Goal: Information Seeking & Learning: Learn about a topic

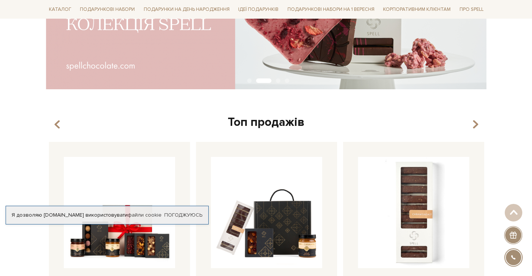
scroll to position [261, 0]
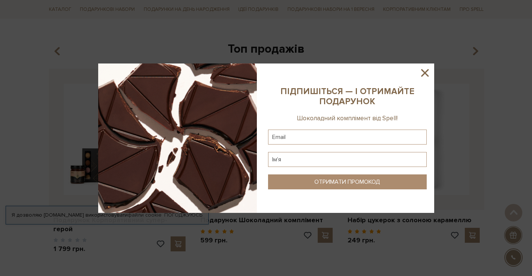
click at [421, 73] on icon at bounding box center [424, 72] width 13 height 13
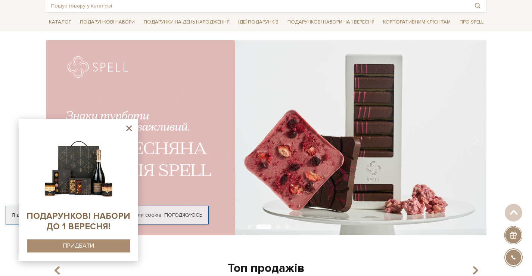
scroll to position [37, 0]
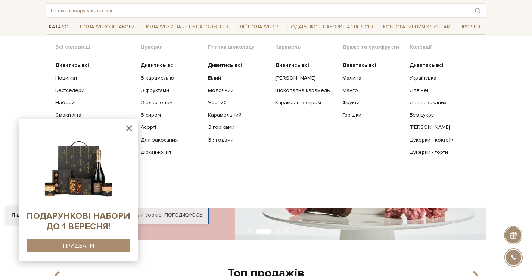
click at [57, 28] on link "Каталог" at bounding box center [60, 27] width 28 height 12
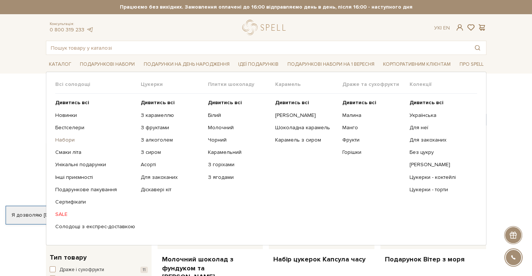
click at [67, 138] on link "Набори" at bounding box center [95, 140] width 80 height 7
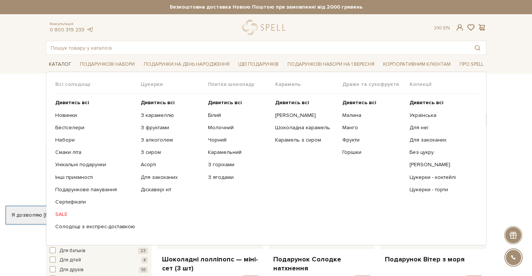
click at [61, 63] on link "Каталог" at bounding box center [60, 65] width 28 height 12
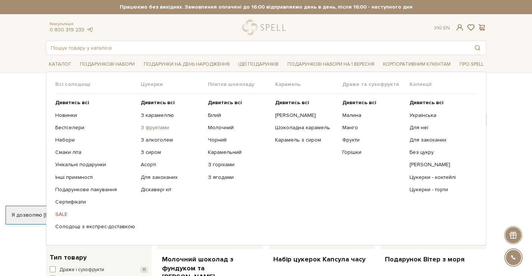
click at [155, 127] on link "З фруктами" at bounding box center [172, 127] width 62 height 7
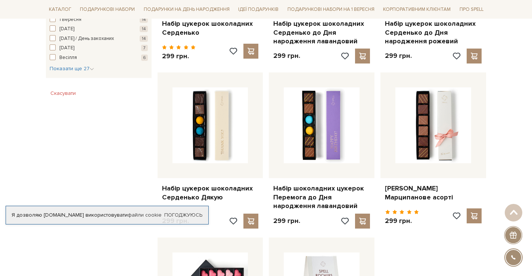
scroll to position [709, 0]
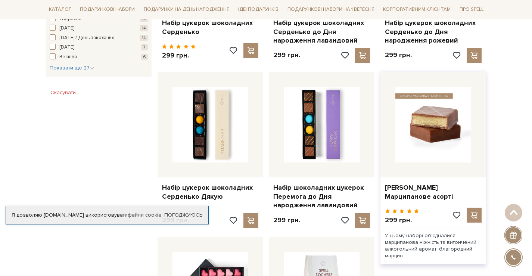
click at [419, 110] on img at bounding box center [433, 125] width 76 height 76
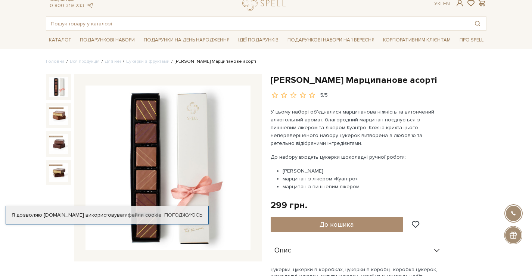
scroll to position [37, 0]
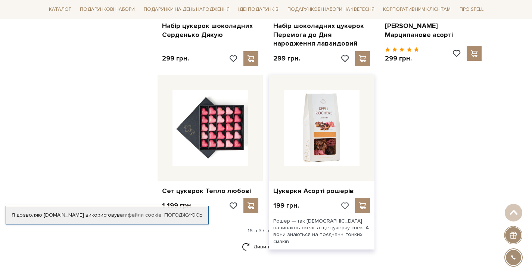
scroll to position [872, 0]
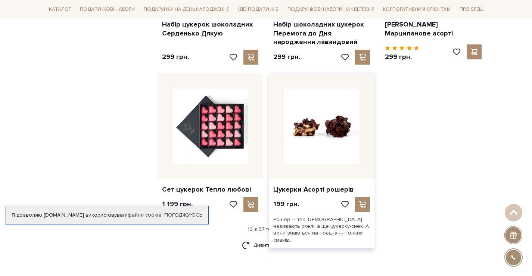
click at [320, 122] on img at bounding box center [322, 126] width 76 height 76
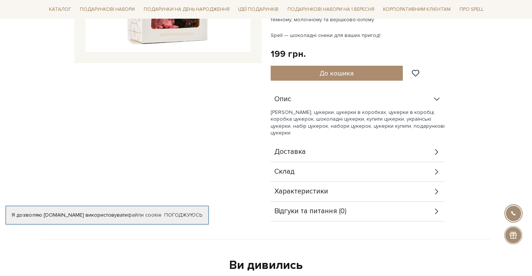
scroll to position [224, 0]
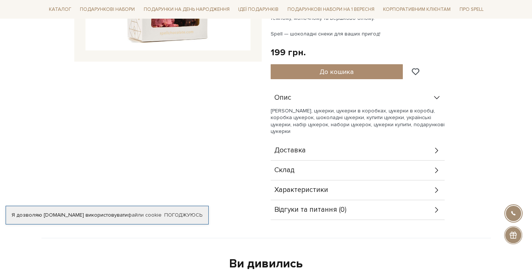
click at [432, 170] on div "Склад" at bounding box center [358, 170] width 174 height 19
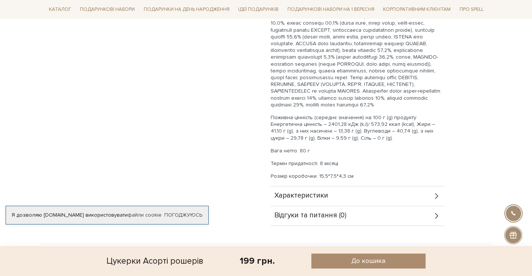
scroll to position [411, 0]
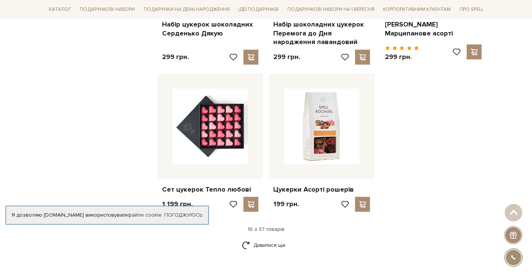
scroll to position [947, 0]
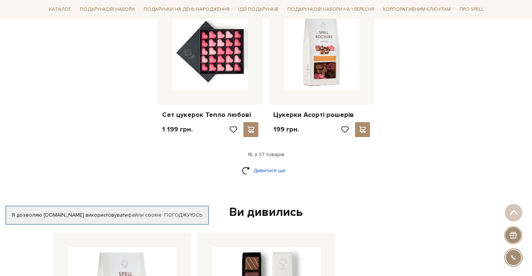
click at [245, 164] on link "Дивитися ще" at bounding box center [266, 170] width 49 height 13
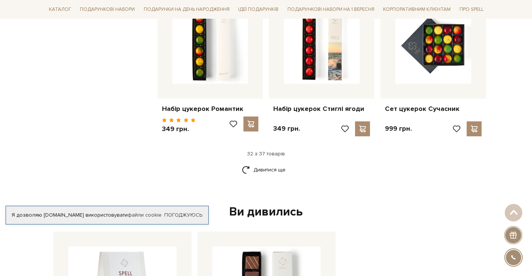
scroll to position [1768, 0]
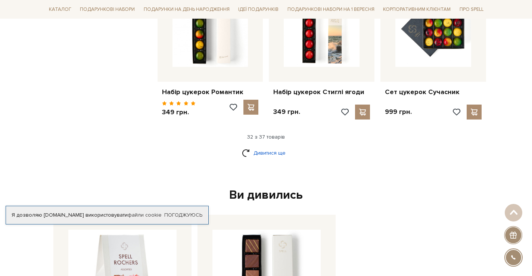
click at [258, 146] on link "Дивитися ще" at bounding box center [266, 152] width 49 height 13
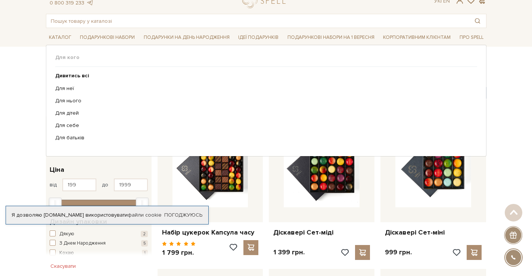
scroll to position [0, 0]
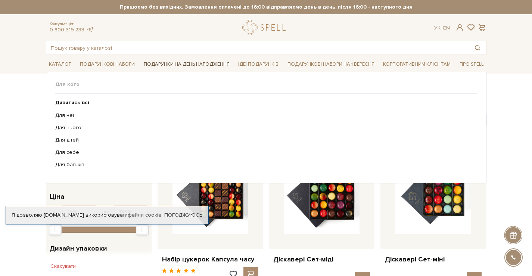
click at [186, 64] on link "Подарунки на День народження" at bounding box center [187, 65] width 92 height 12
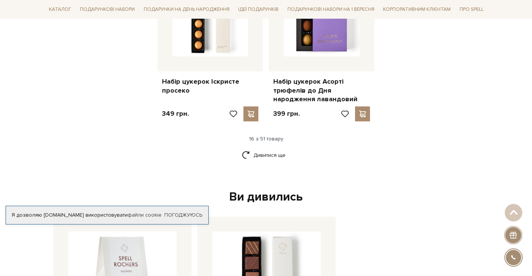
scroll to position [1045, 0]
click at [274, 148] on link "Дивитися ще" at bounding box center [266, 154] width 49 height 13
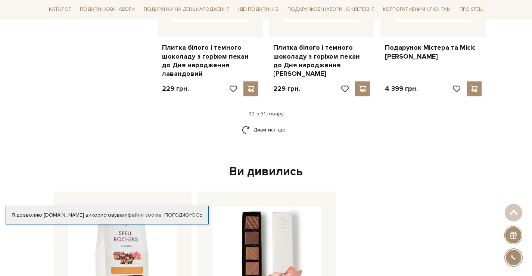
scroll to position [1904, 0]
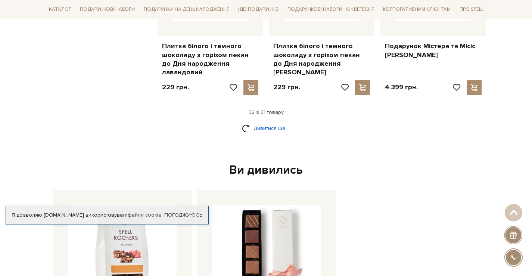
click at [265, 122] on link "Дивитися ще" at bounding box center [266, 128] width 49 height 13
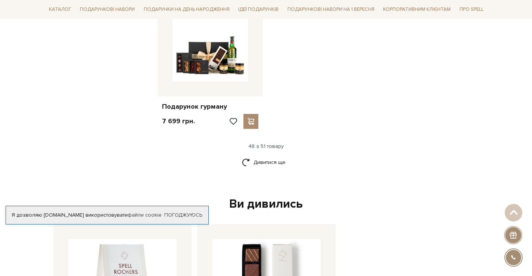
scroll to position [2837, 0]
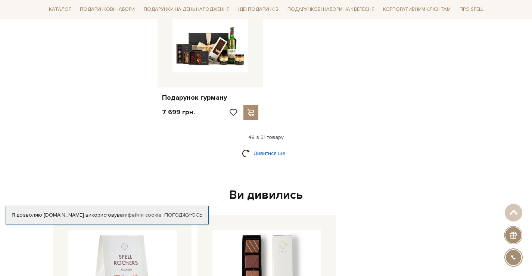
click at [249, 147] on link "Дивитися ще" at bounding box center [266, 153] width 49 height 13
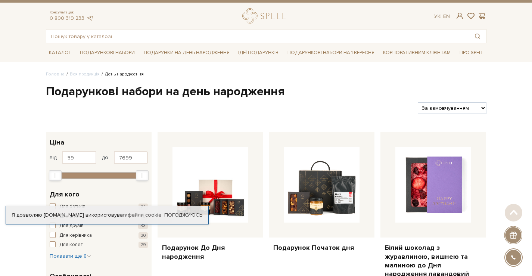
scroll to position [0, 0]
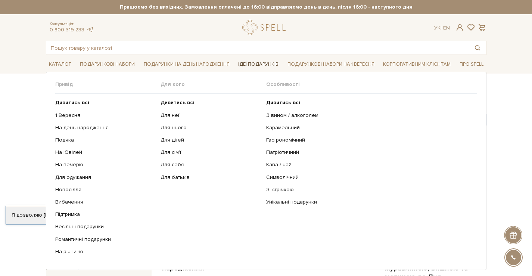
click at [253, 64] on link "Ідеї подарунків" at bounding box center [258, 65] width 46 height 12
click at [172, 115] on link "Для неї" at bounding box center [211, 115] width 100 height 7
